Goal: Find specific page/section: Find specific page/section

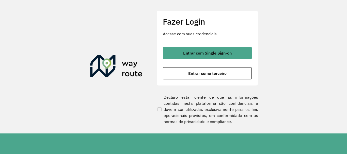
click at [136, 54] on section "Fazer Login Acesse com suas credenciais Entrar com Single Sign-on Entrar como t…" at bounding box center [173, 66] width 346 height 133
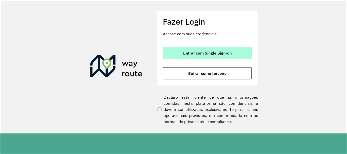
click at [203, 52] on span "Entrar com Single Sign-on" at bounding box center [207, 53] width 49 height 4
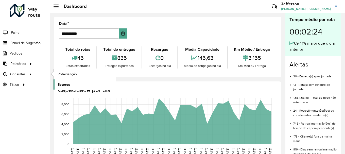
click at [68, 83] on span "Setores" at bounding box center [64, 84] width 12 height 5
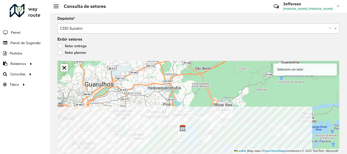
click at [215, 154] on html "Aguarde... Pop-up bloqueado! Seu navegador bloqueou automáticamente a abertura …" at bounding box center [173, 77] width 347 height 154
